Goal: Register for event/course

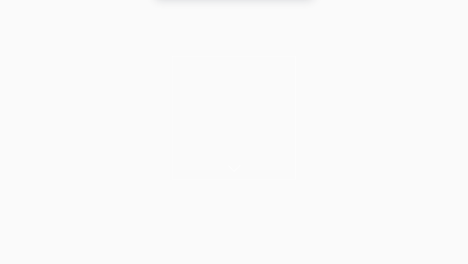
click at [291, 44] on button "Allow" at bounding box center [290, 41] width 29 height 16
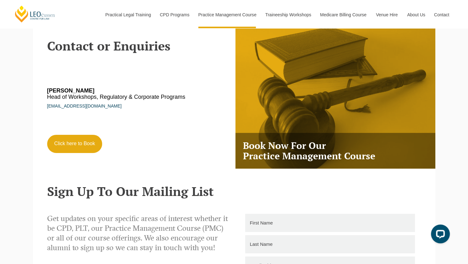
scroll to position [1094, 0]
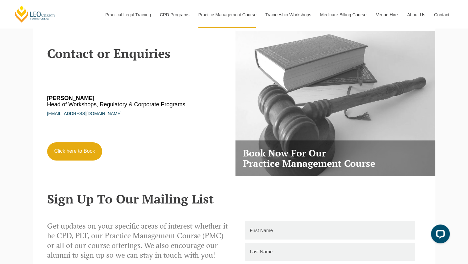
click at [264, 164] on h3 "Book Now For Our Practice Management Course" at bounding box center [335, 159] width 200 height 36
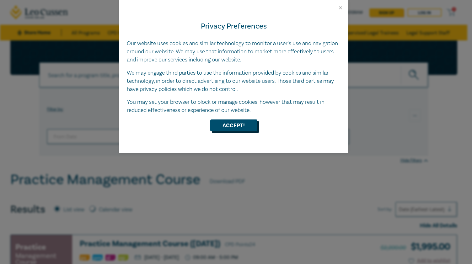
click at [245, 123] on button "Accept!" at bounding box center [233, 126] width 47 height 12
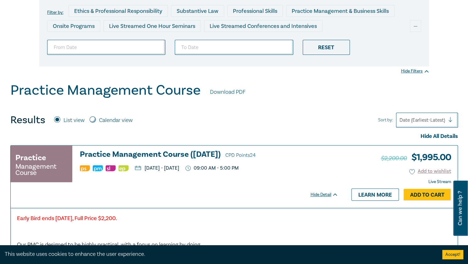
scroll to position [108, 0]
